Goal: Download file/media

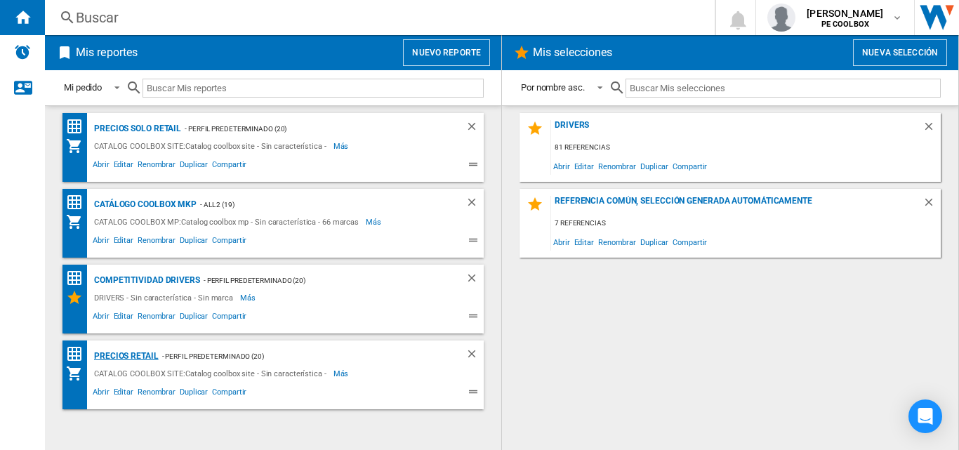
click at [140, 350] on div "PRECIOS RETAIL" at bounding box center [125, 356] width 68 height 18
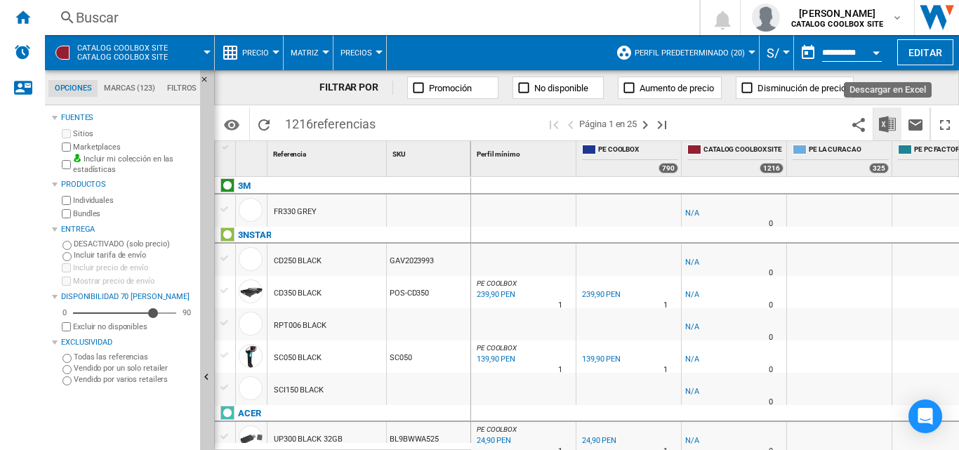
click at [892, 124] on img "Descargar en Excel" at bounding box center [887, 124] width 17 height 17
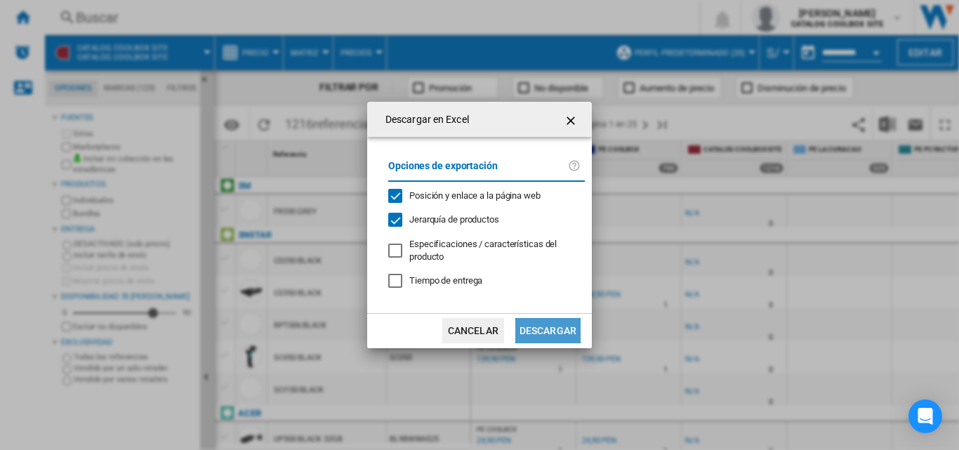
click at [541, 320] on button "Descargar" at bounding box center [547, 330] width 65 height 25
